Goal: Obtain resource: Download file/media

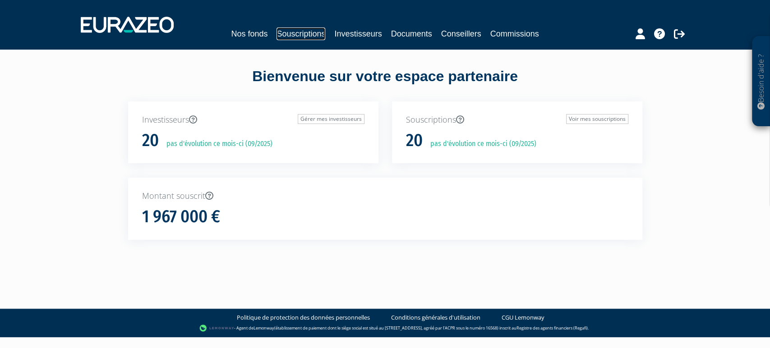
click at [304, 35] on link "Souscriptions" at bounding box center [301, 34] width 49 height 13
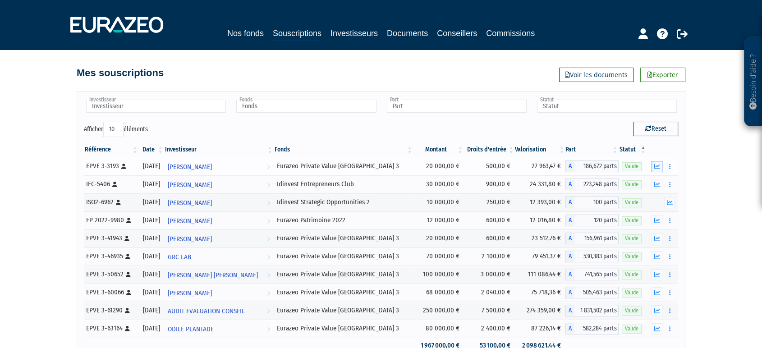
click at [655, 167] on icon "button" at bounding box center [658, 167] width 6 height 6
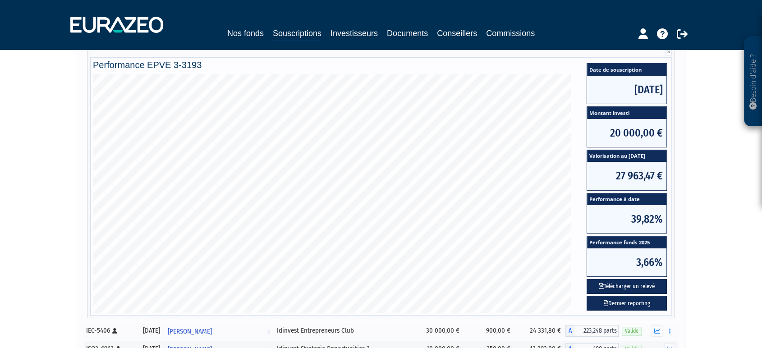
scroll to position [134, 0]
click at [632, 283] on button "Télécharger un relevé" at bounding box center [627, 286] width 80 height 15
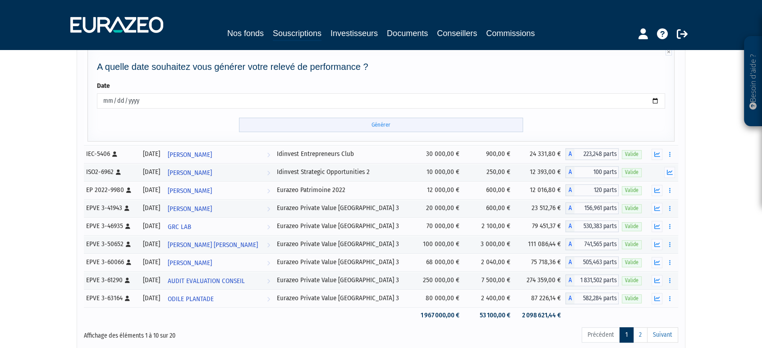
click at [388, 121] on input "Générer" at bounding box center [381, 125] width 284 height 15
